Goal: Information Seeking & Learning: Check status

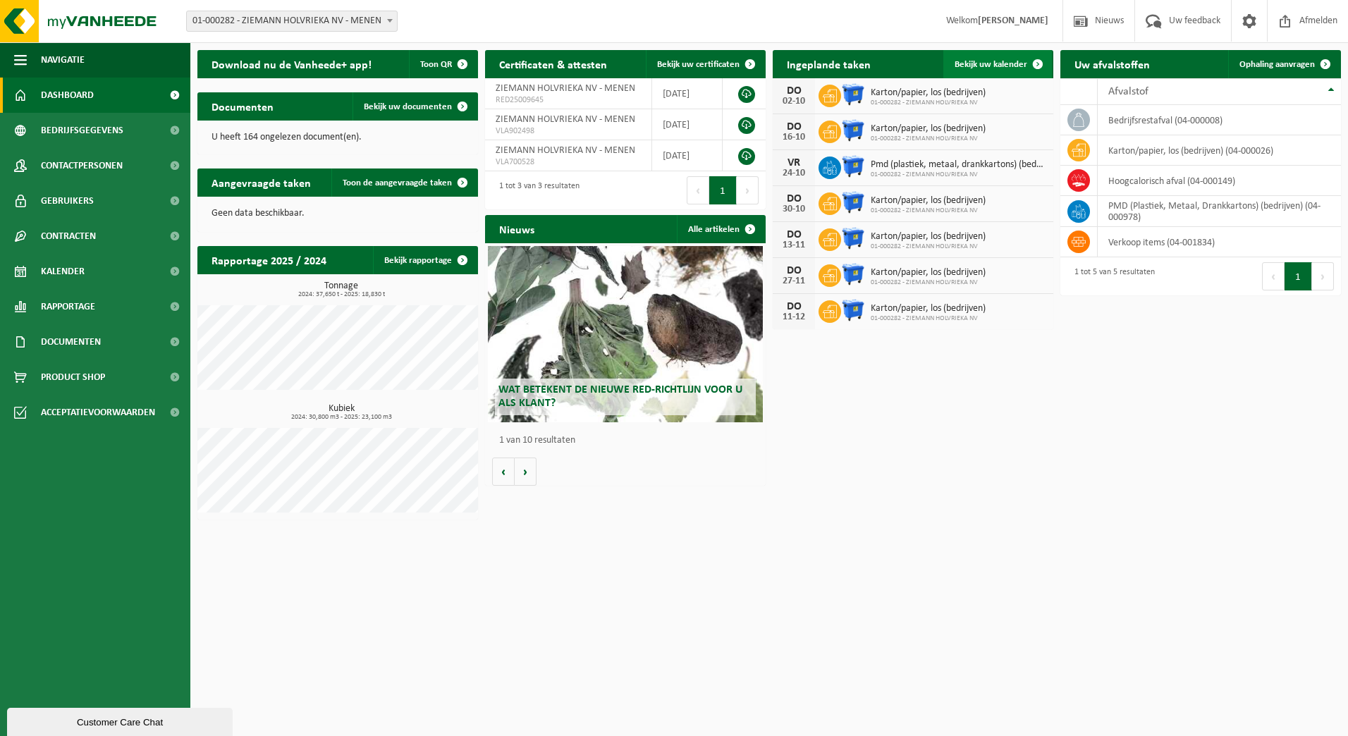
click at [990, 62] on span "Bekijk uw kalender" at bounding box center [990, 64] width 73 height 9
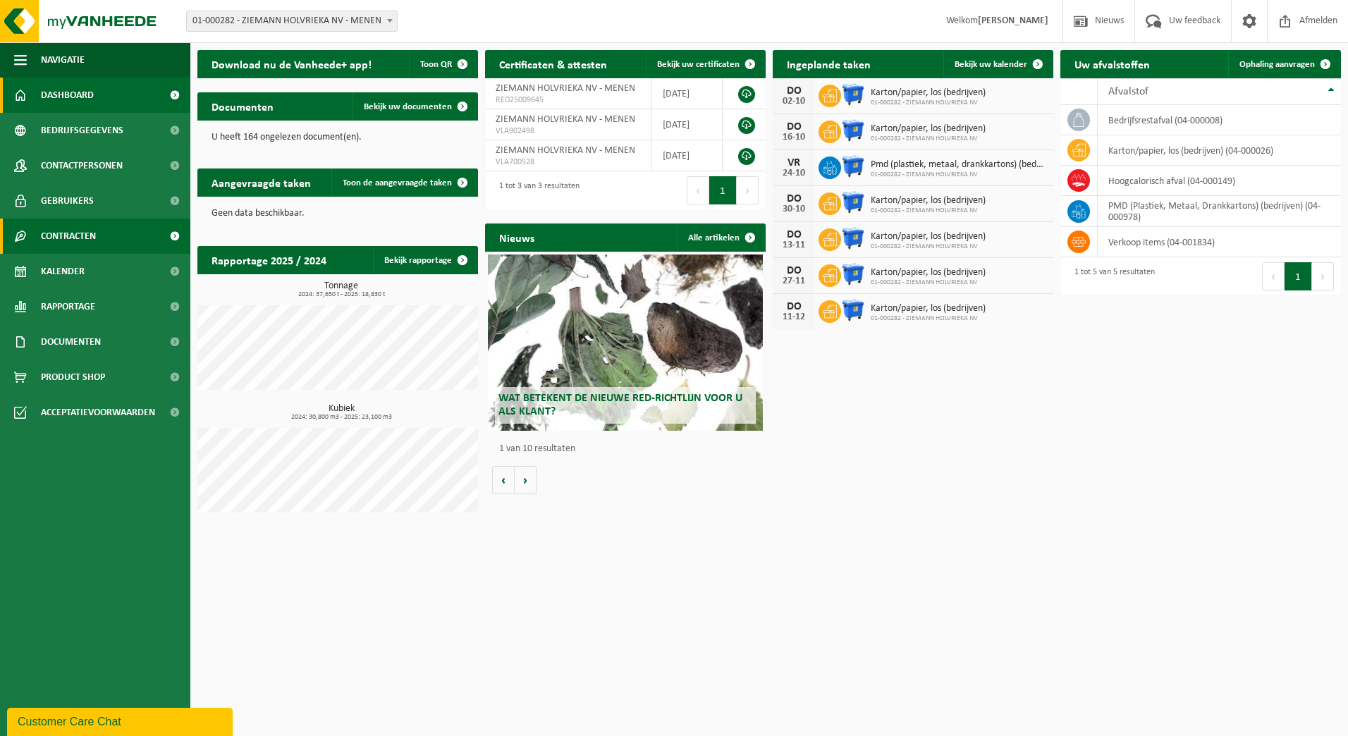
click at [98, 229] on link "Contracten" at bounding box center [95, 235] width 190 height 35
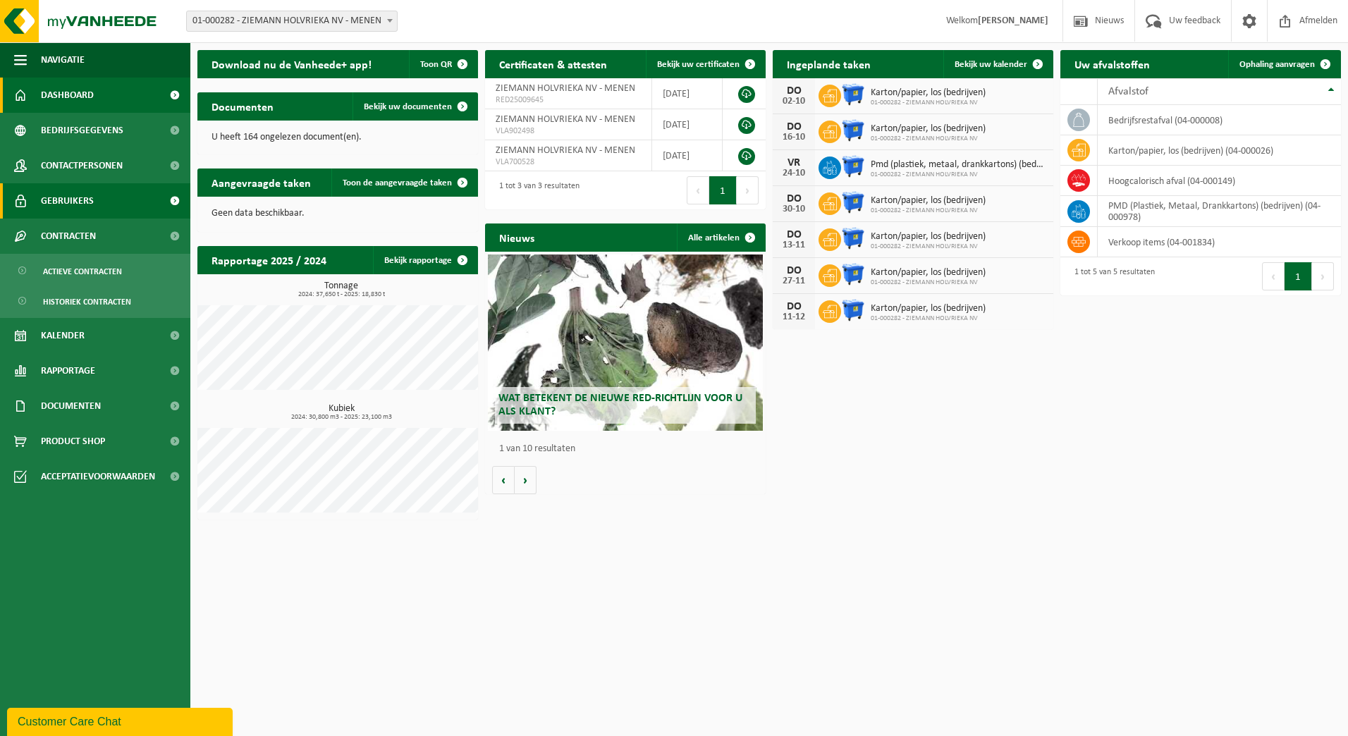
click at [97, 204] on link "Gebruikers" at bounding box center [95, 200] width 190 height 35
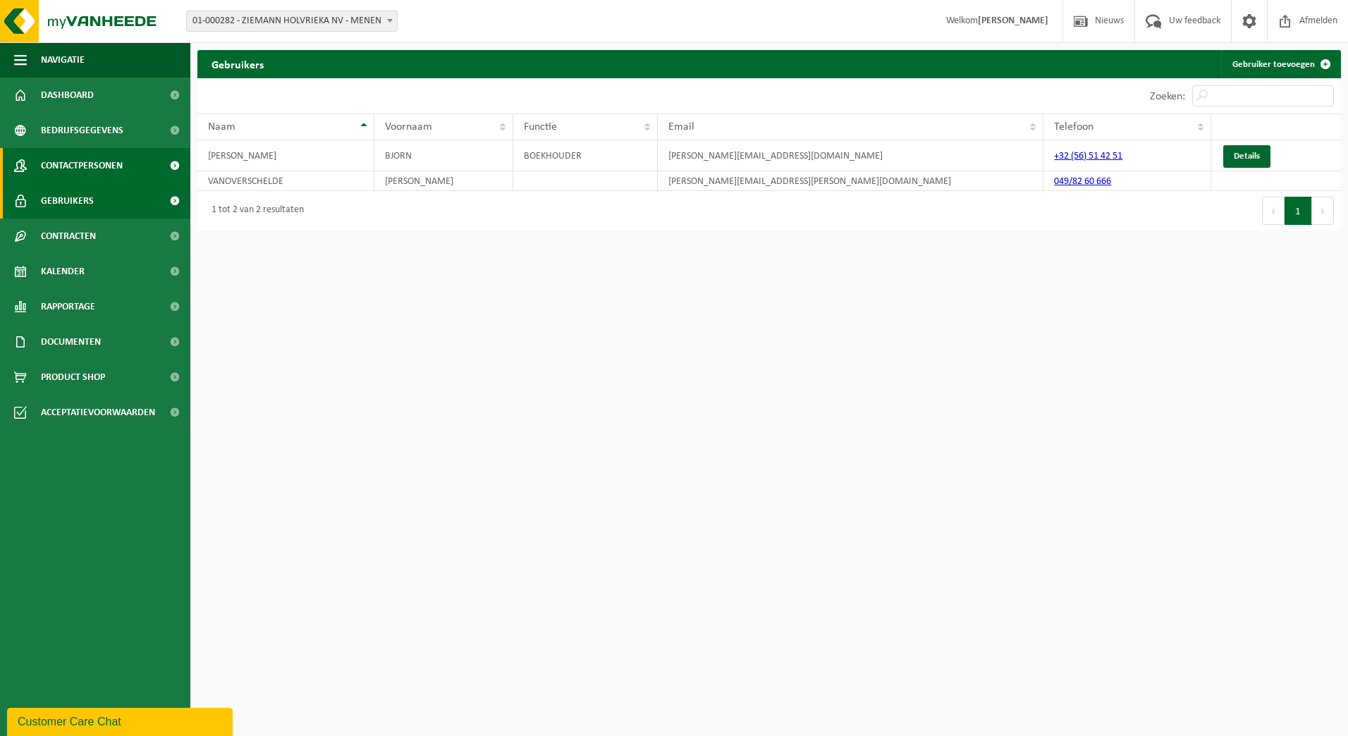
click at [101, 164] on span "Contactpersonen" at bounding box center [82, 165] width 82 height 35
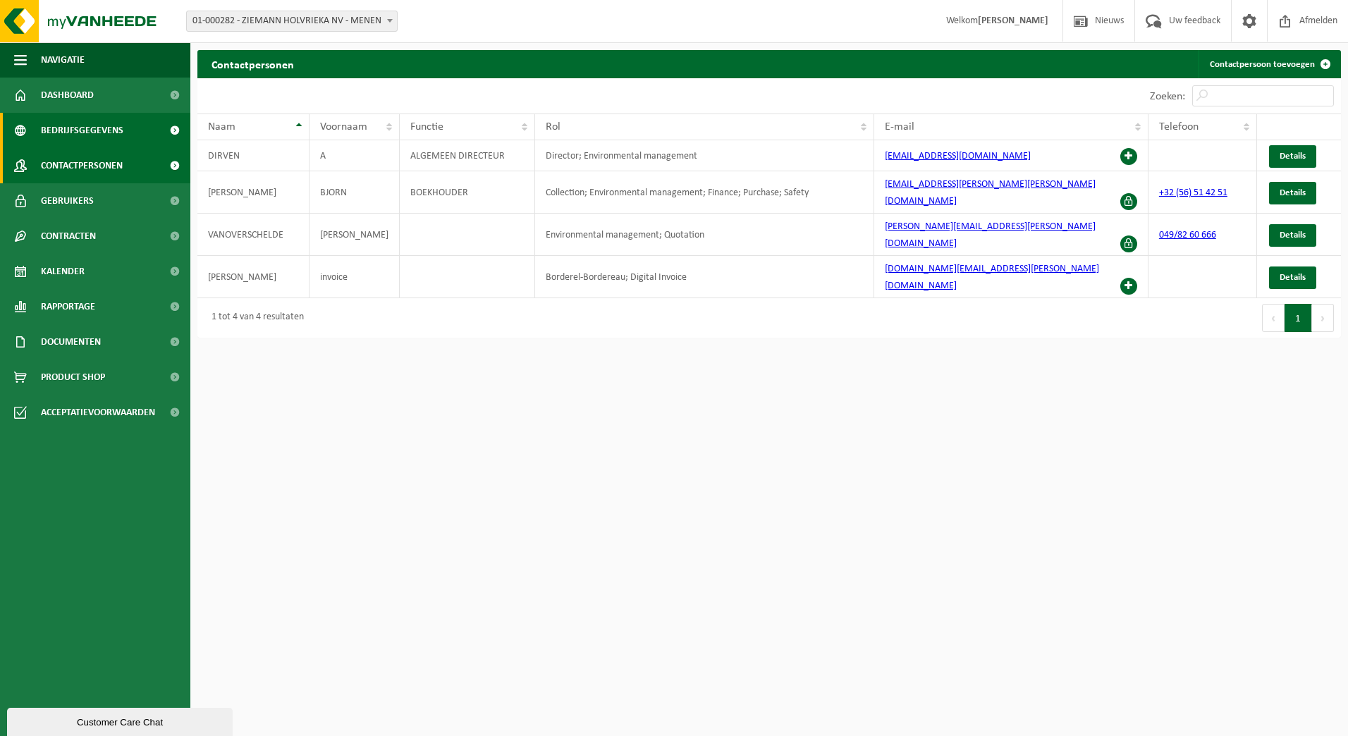
click at [102, 135] on span "Bedrijfsgegevens" at bounding box center [82, 130] width 82 height 35
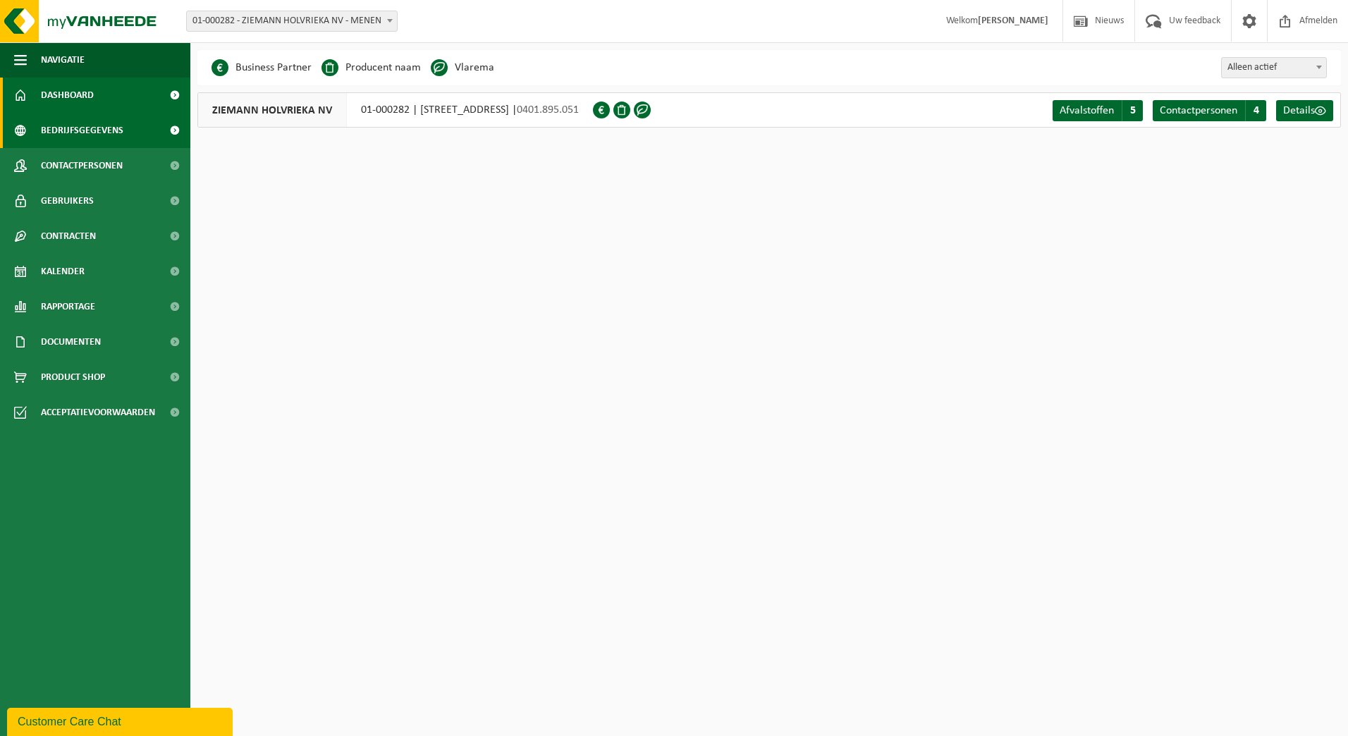
click at [90, 103] on span "Dashboard" at bounding box center [67, 95] width 53 height 35
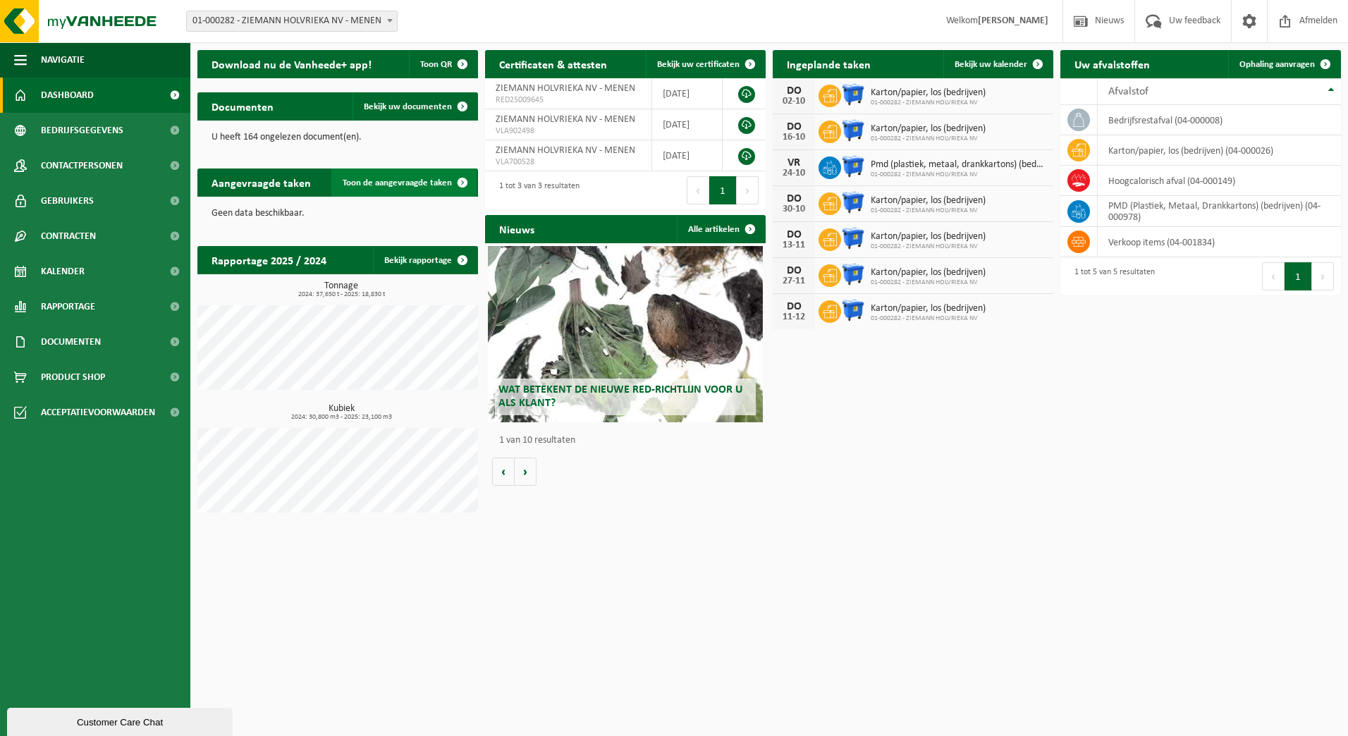
click at [458, 180] on span at bounding box center [462, 182] width 28 height 28
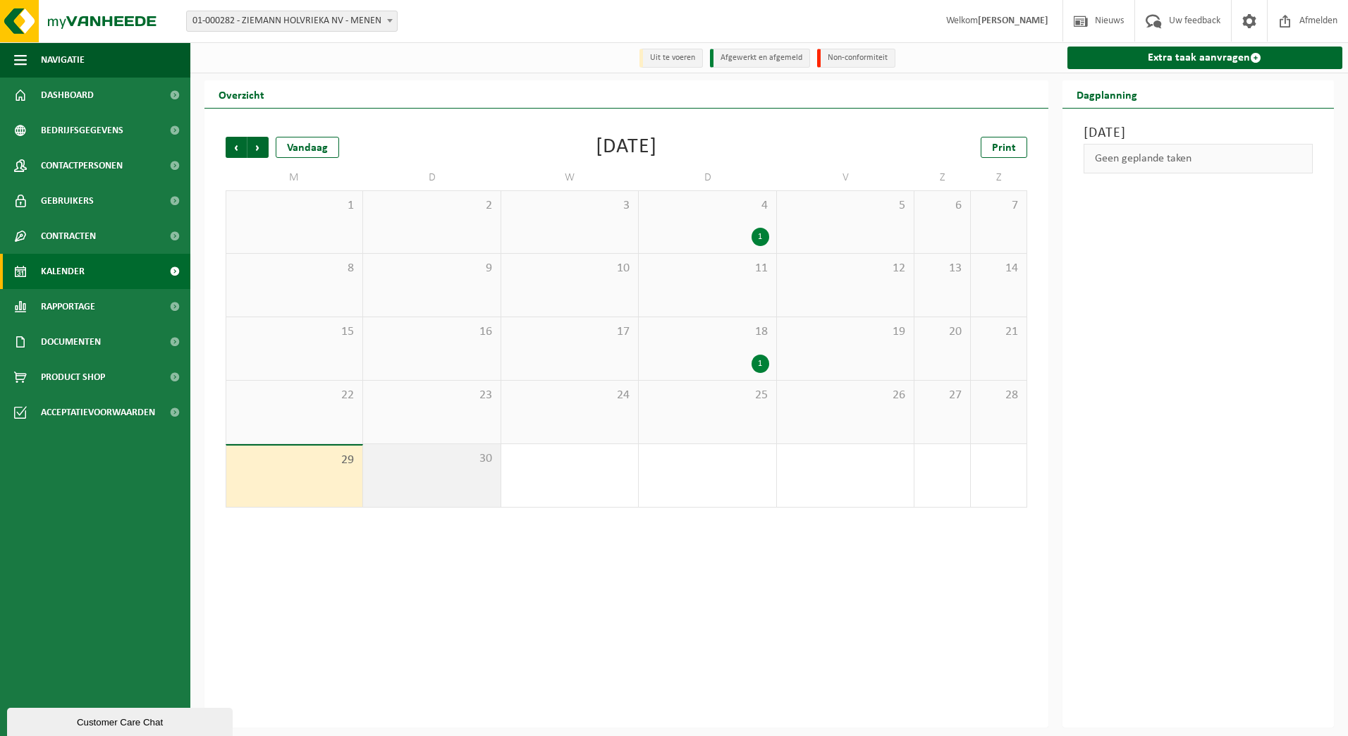
click at [448, 486] on div "30" at bounding box center [431, 475] width 137 height 63
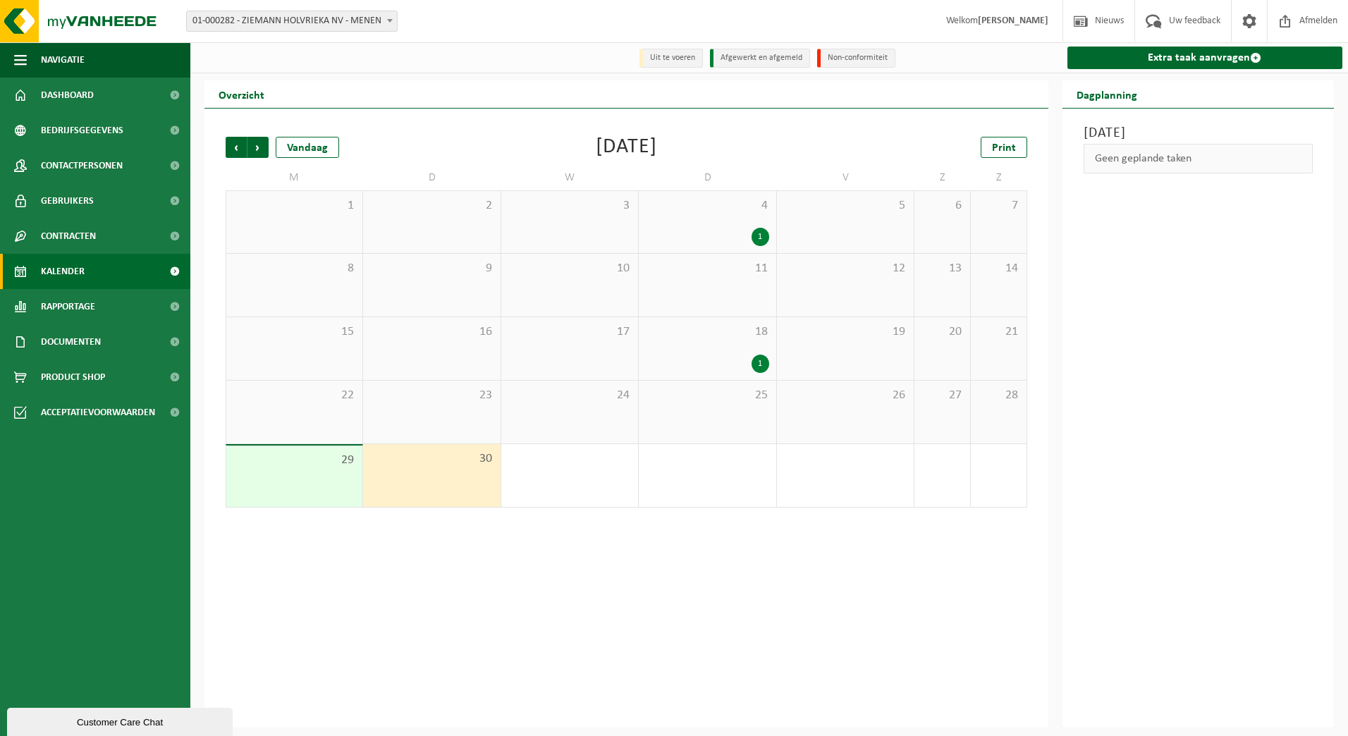
click at [736, 347] on div "18 1" at bounding box center [707, 348] width 137 height 63
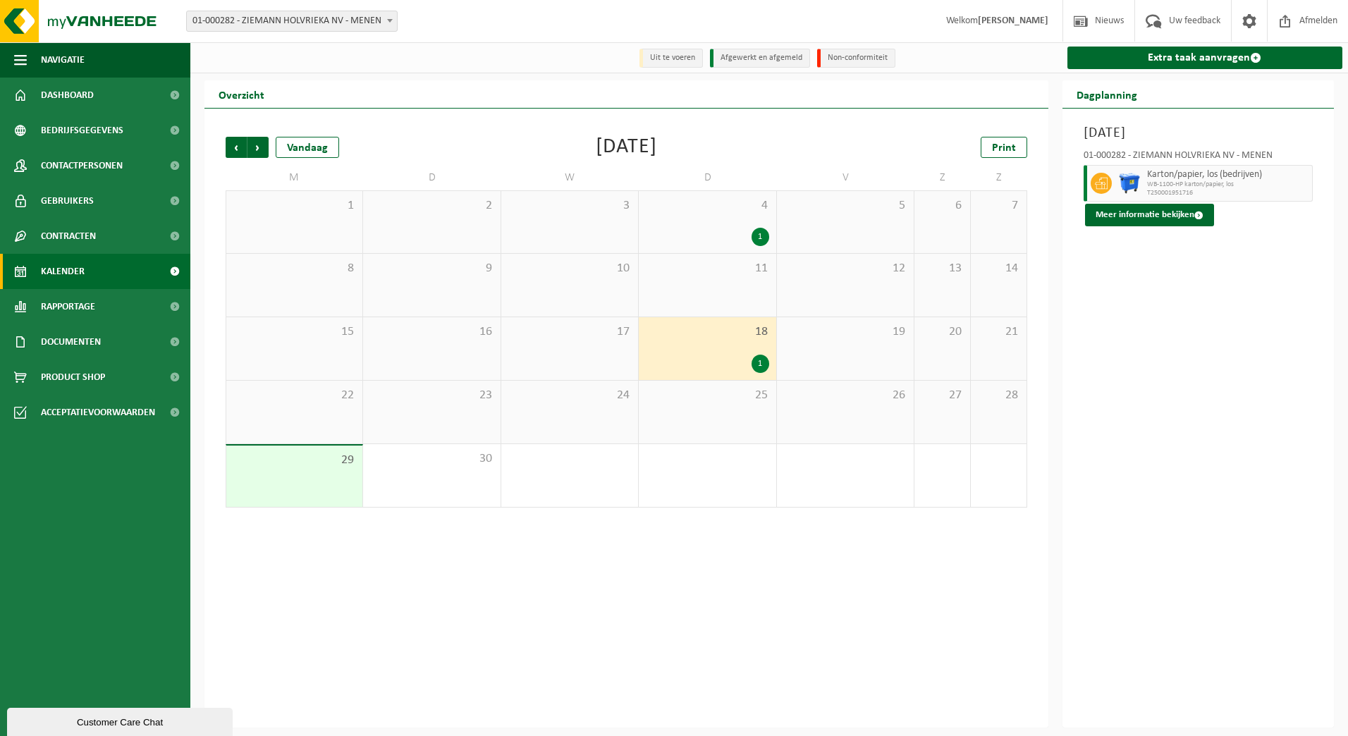
click at [743, 405] on div "25" at bounding box center [707, 412] width 137 height 63
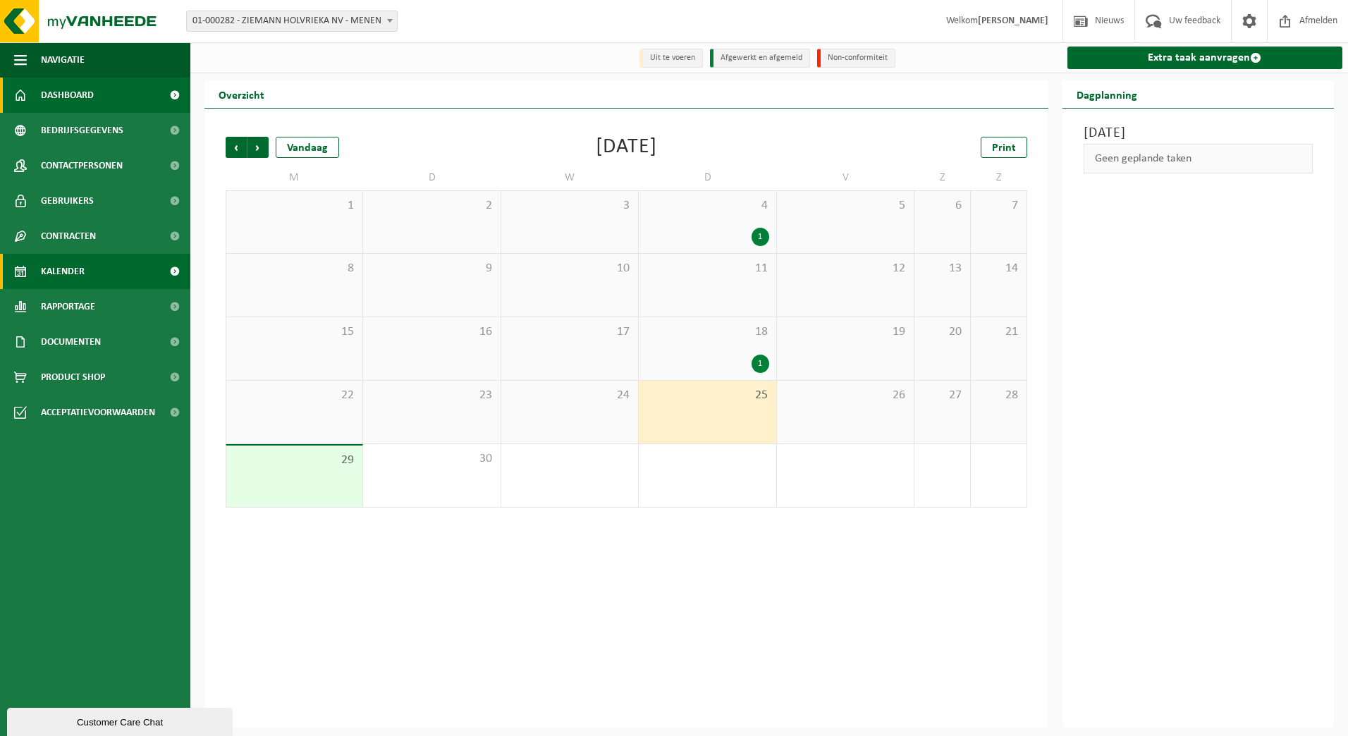
click at [89, 96] on span "Dashboard" at bounding box center [67, 95] width 53 height 35
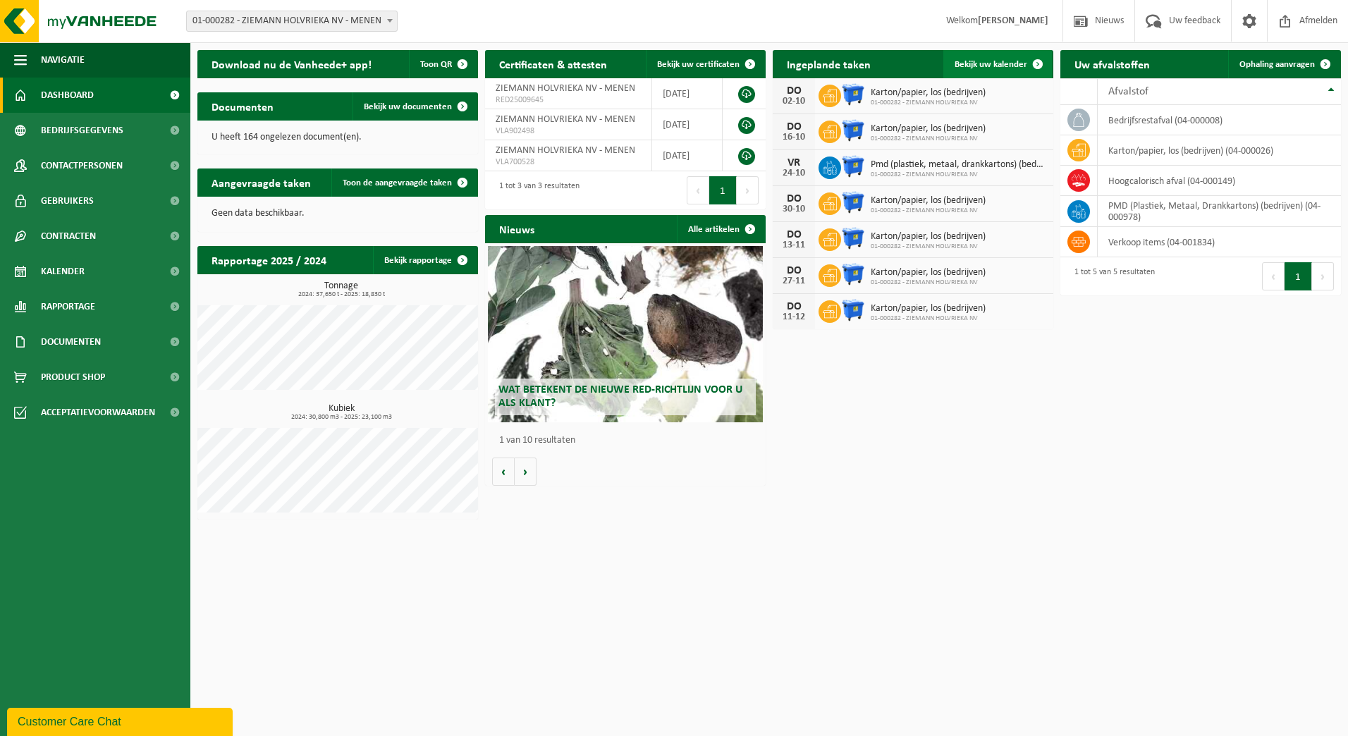
click at [993, 66] on span "Bekijk uw kalender" at bounding box center [990, 64] width 73 height 9
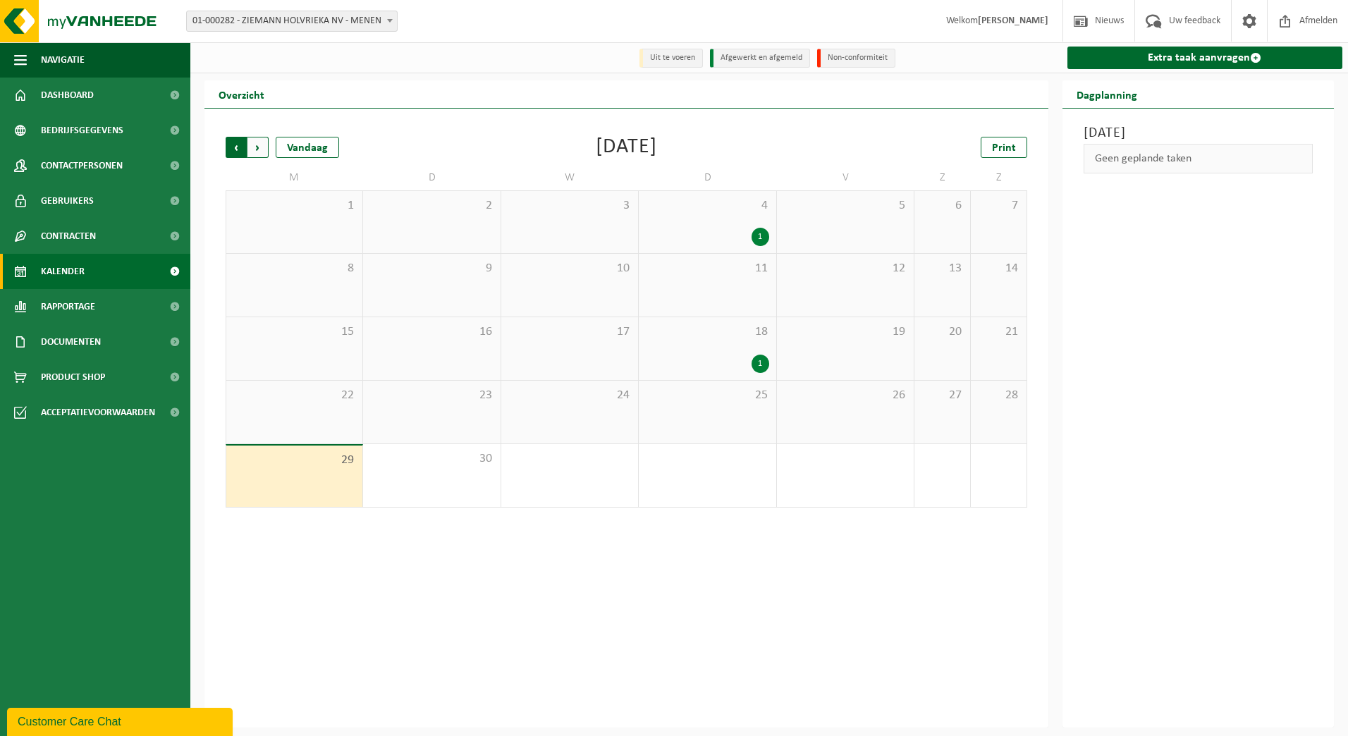
click at [261, 149] on span "Volgende" at bounding box center [257, 147] width 21 height 21
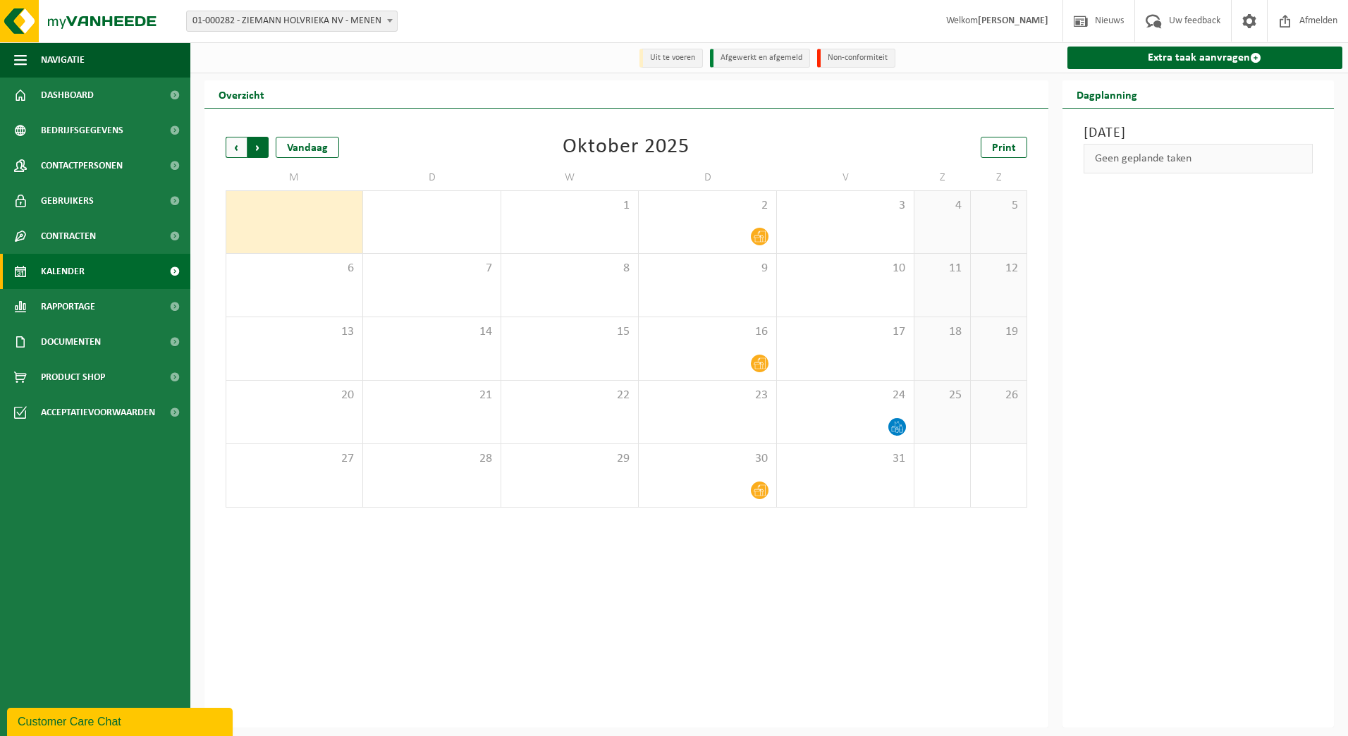
click at [235, 144] on span "Vorige" at bounding box center [236, 147] width 21 height 21
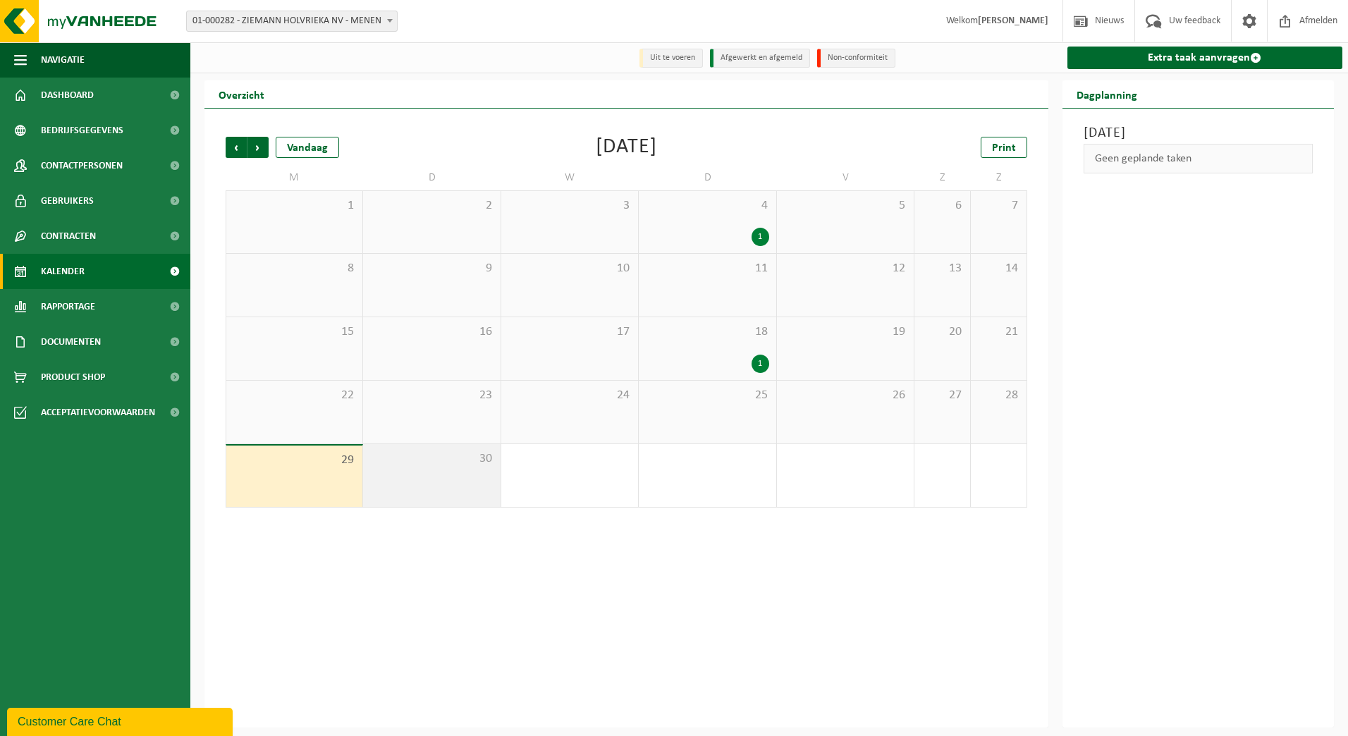
click at [448, 481] on div "30" at bounding box center [431, 475] width 137 height 63
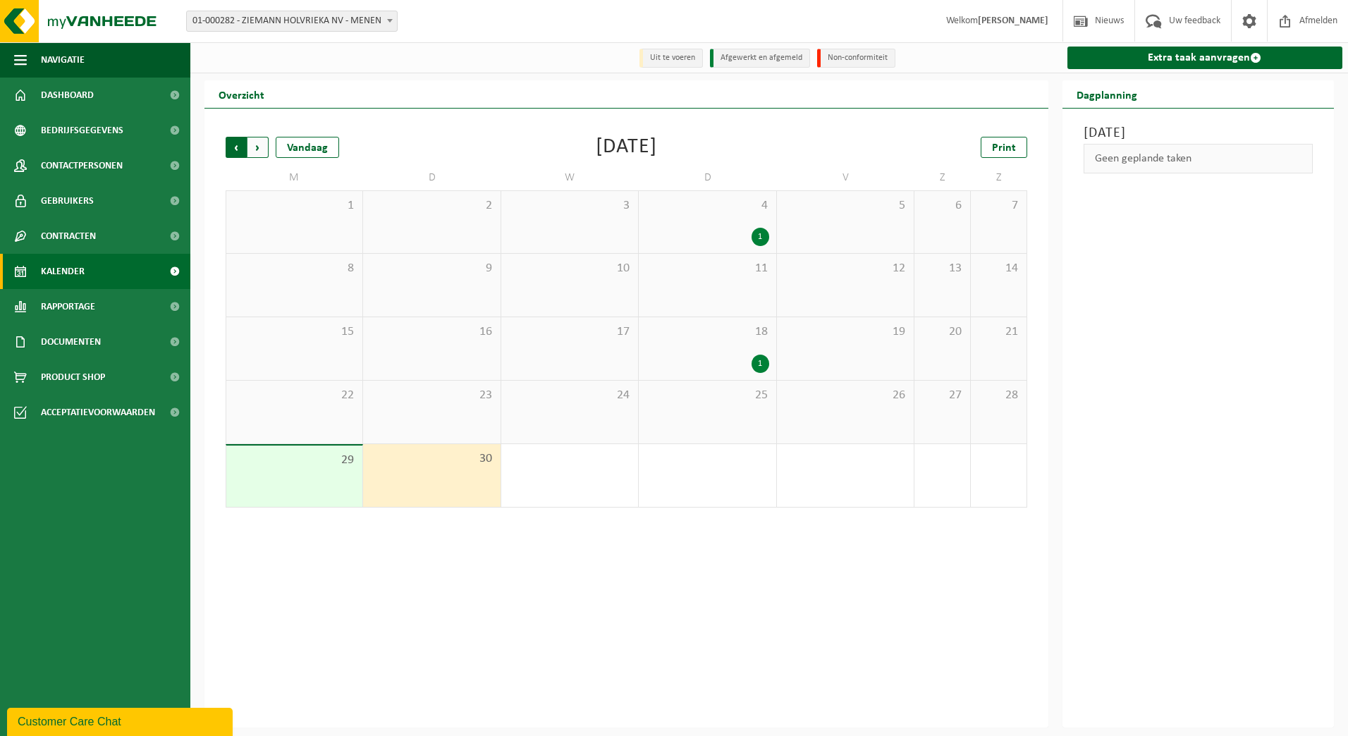
click at [261, 138] on span "Volgende" at bounding box center [257, 147] width 21 height 21
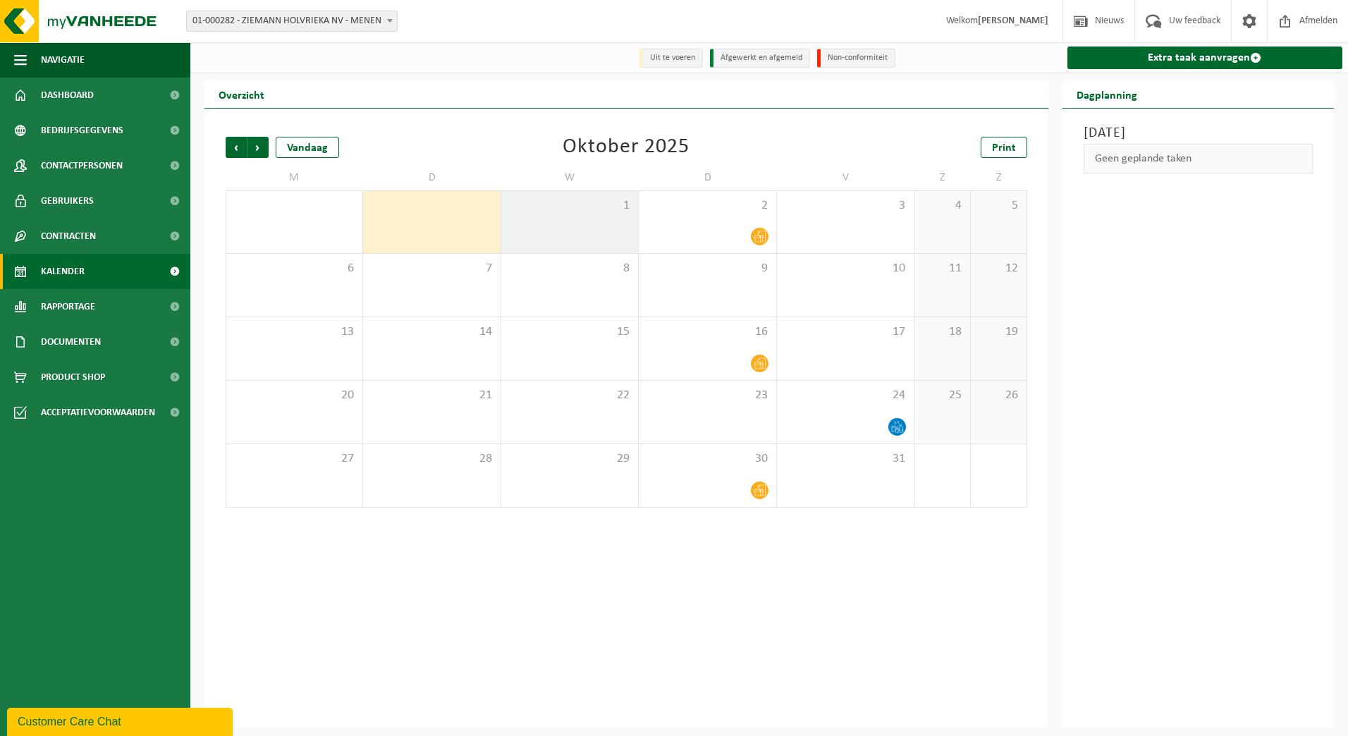
click at [601, 210] on span "1" at bounding box center [569, 206] width 123 height 16
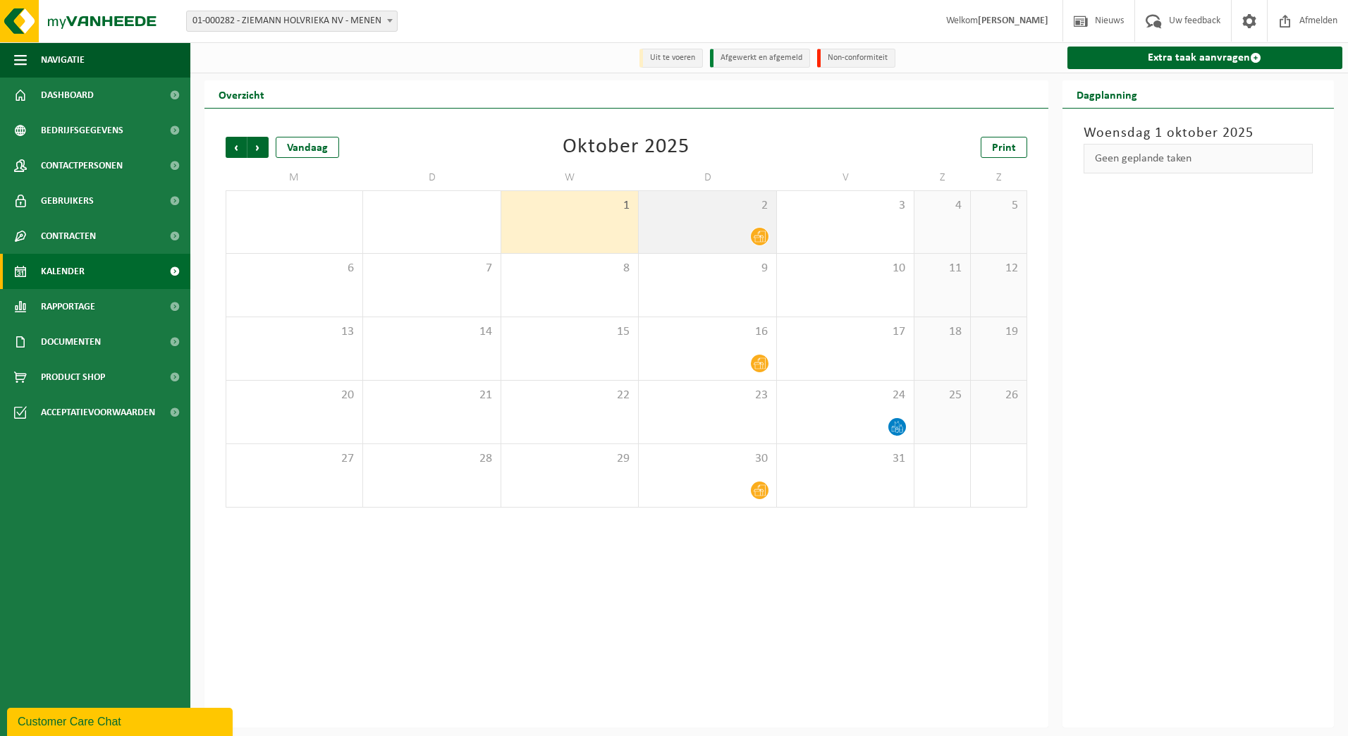
click at [703, 211] on span "2" at bounding box center [707, 206] width 123 height 16
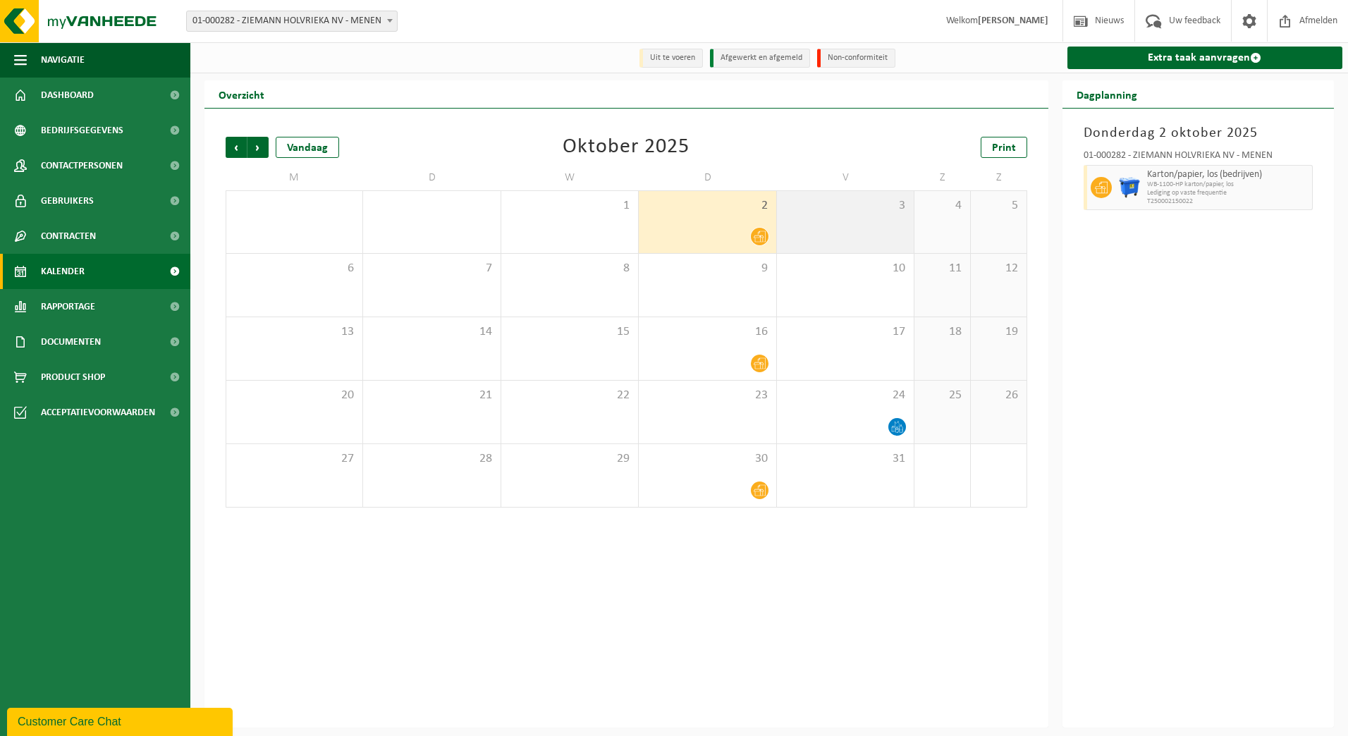
click at [827, 209] on span "3" at bounding box center [845, 206] width 123 height 16
